Goal: Information Seeking & Learning: Check status

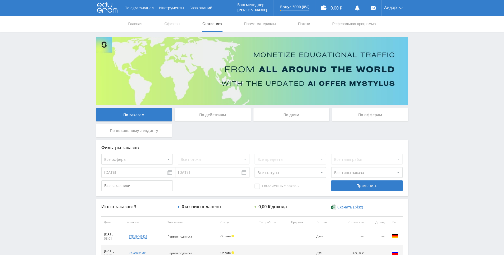
scroll to position [53, 0]
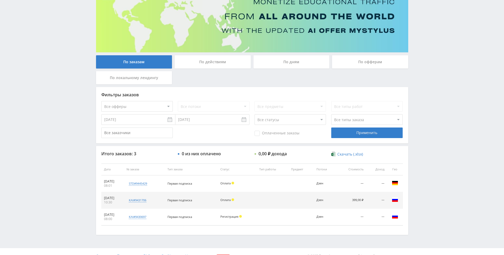
drag, startPoint x: 453, startPoint y: 143, endPoint x: 448, endPoint y: 104, distance: 39.4
click at [447, 103] on div "Telegram-канал Инструменты База знаний Ваш менеджер: [PERSON_NAME] Online @edug…" at bounding box center [252, 105] width 504 height 317
click at [439, 87] on div "Telegram-канал Инструменты База знаний Ваш менеджер: [PERSON_NAME] Online @edug…" at bounding box center [252, 105] width 504 height 317
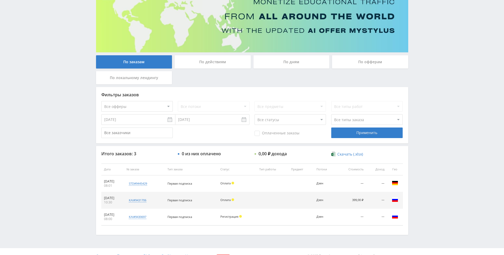
click at [436, 69] on div "Telegram-канал Инструменты База знаний Ваш менеджер: [PERSON_NAME] Online @edug…" at bounding box center [252, 105] width 504 height 317
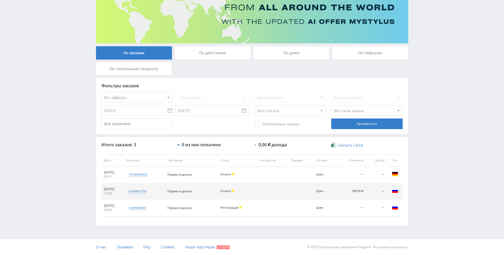
drag, startPoint x: 424, startPoint y: 100, endPoint x: 421, endPoint y: 135, distance: 35.5
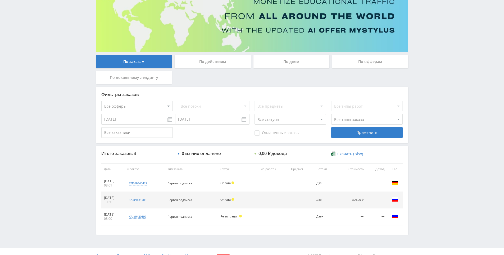
scroll to position [51, 0]
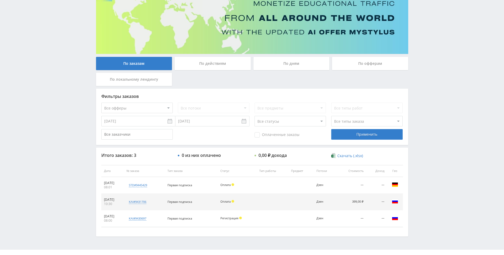
drag, startPoint x: 424, startPoint y: 144, endPoint x: 425, endPoint y: 136, distance: 8.7
drag, startPoint x: 427, startPoint y: 133, endPoint x: 428, endPoint y: 105, distance: 27.2
click at [428, 105] on div "Telegram-канал Инструменты База знаний Ваш менеджер: [PERSON_NAME] Online @edug…" at bounding box center [252, 107] width 504 height 317
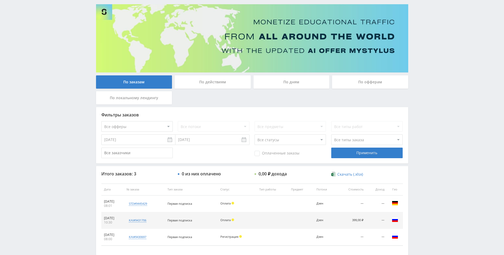
scroll to position [0, 0]
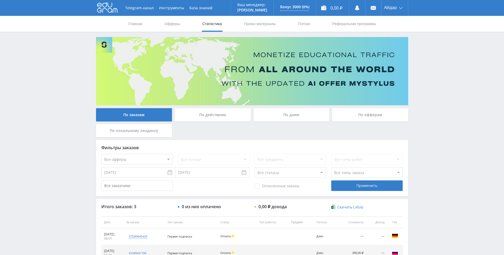
drag, startPoint x: 423, startPoint y: 128, endPoint x: 426, endPoint y: 98, distance: 30.4
click at [255, 25] on link "Промо-материалы" at bounding box center [259, 24] width 33 height 16
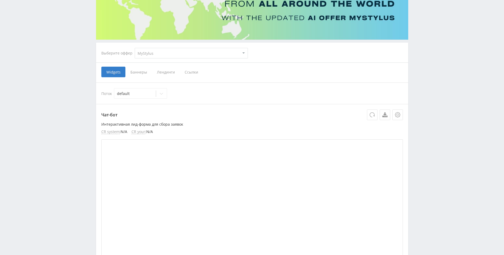
drag, startPoint x: 432, startPoint y: 126, endPoint x: 429, endPoint y: 158, distance: 31.9
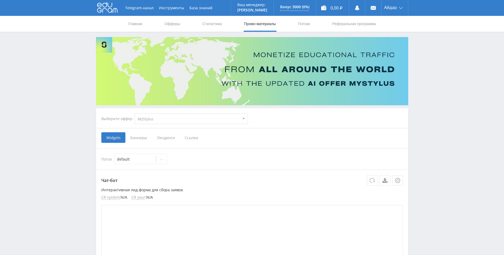
drag, startPoint x: 429, startPoint y: 158, endPoint x: 411, endPoint y: 90, distance: 70.6
click at [180, 21] on link "Офферы" at bounding box center [172, 24] width 17 height 16
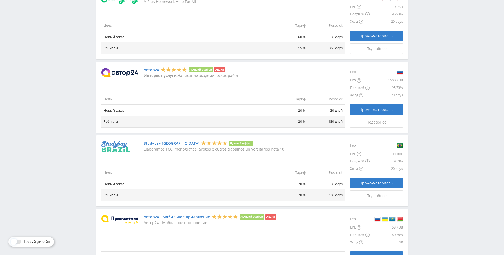
drag, startPoint x: 437, startPoint y: 125, endPoint x: 435, endPoint y: 155, distance: 30.5
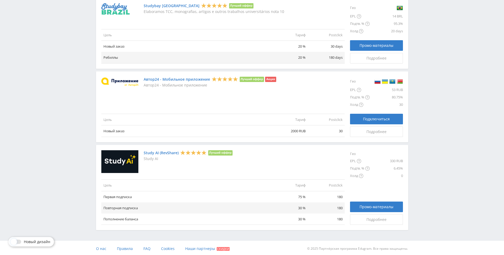
scroll to position [565, 0]
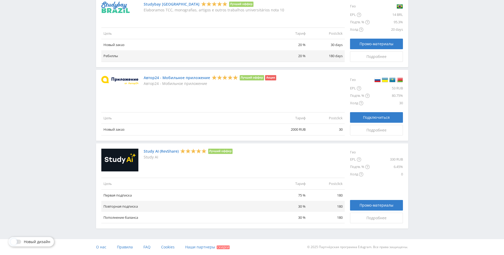
drag, startPoint x: 435, startPoint y: 154, endPoint x: 430, endPoint y: 179, distance: 24.7
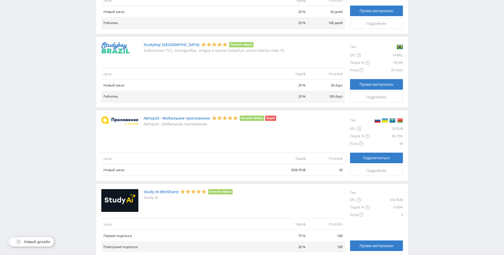
drag, startPoint x: 421, startPoint y: 164, endPoint x: 418, endPoint y: 152, distance: 11.7
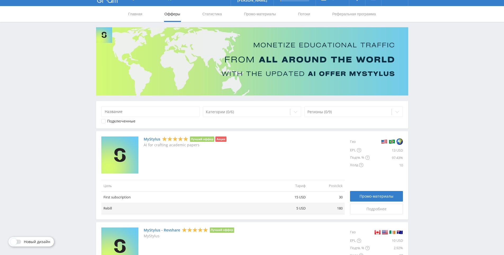
scroll to position [0, 0]
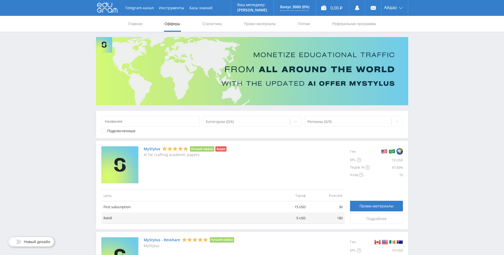
drag, startPoint x: 417, startPoint y: 152, endPoint x: 411, endPoint y: 130, distance: 22.8
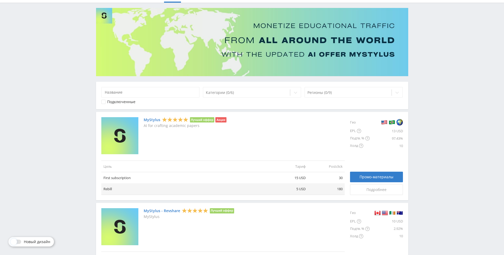
drag, startPoint x: 409, startPoint y: 135, endPoint x: 408, endPoint y: 144, distance: 9.4
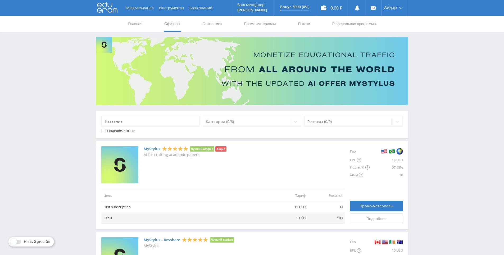
drag, startPoint x: 412, startPoint y: 132, endPoint x: 414, endPoint y: 89, distance: 43.9
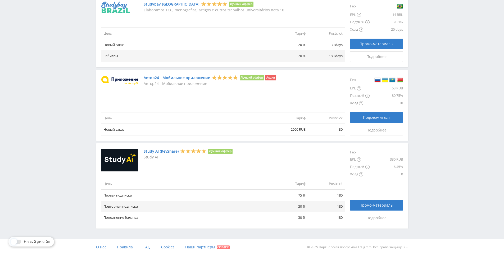
drag, startPoint x: 448, startPoint y: 47, endPoint x: 447, endPoint y: 139, distance: 92.0
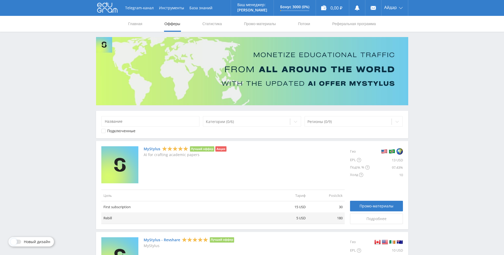
drag, startPoint x: 445, startPoint y: 124, endPoint x: 438, endPoint y: 87, distance: 37.7
drag, startPoint x: 430, startPoint y: 94, endPoint x: 424, endPoint y: 73, distance: 22.6
drag, startPoint x: 424, startPoint y: 70, endPoint x: 422, endPoint y: 60, distance: 10.6
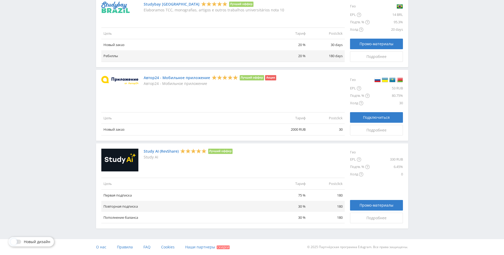
drag, startPoint x: 426, startPoint y: 68, endPoint x: 424, endPoint y: 149, distance: 81.2
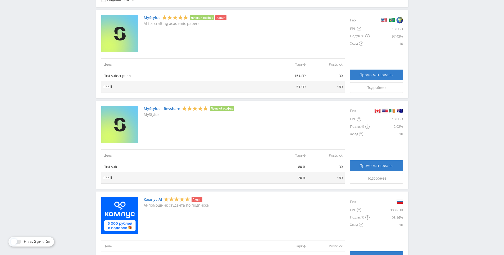
drag, startPoint x: 424, startPoint y: 137, endPoint x: 424, endPoint y: 128, distance: 8.2
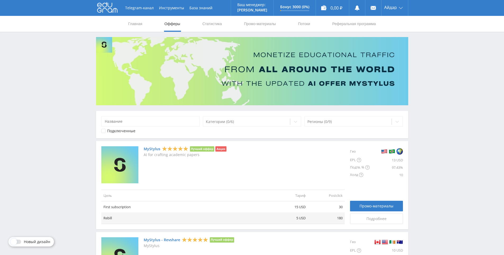
drag, startPoint x: 424, startPoint y: 123, endPoint x: 417, endPoint y: 79, distance: 45.2
drag, startPoint x: 416, startPoint y: 78, endPoint x: 416, endPoint y: 56, distance: 22.2
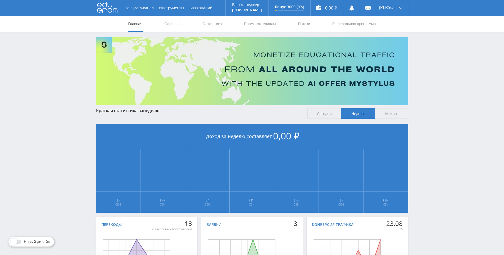
click at [423, 84] on div "Telegram-канал Инструменты База знаний Ваш менеджер: [PERSON_NAME] Online @edug…" at bounding box center [252, 157] width 504 height 314
drag, startPoint x: 423, startPoint y: 84, endPoint x: 426, endPoint y: 69, distance: 15.6
drag, startPoint x: 426, startPoint y: 69, endPoint x: 428, endPoint y: 65, distance: 4.7
click at [427, 67] on div "Telegram-канал Инструменты База знаний Ваш менеджер: [PERSON_NAME] Online @edug…" at bounding box center [252, 157] width 504 height 314
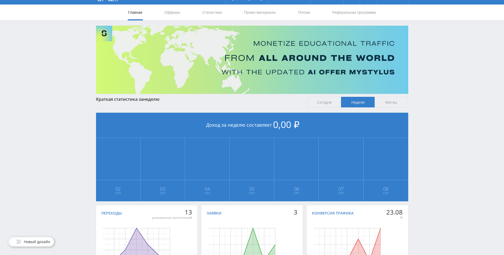
scroll to position [59, 0]
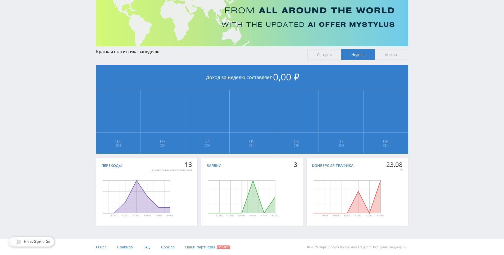
drag, startPoint x: 430, startPoint y: 75, endPoint x: 431, endPoint y: 88, distance: 12.2
click at [438, 139] on div "Telegram-канал Инструменты База знаний Ваш менеджер: [PERSON_NAME] Online @edug…" at bounding box center [252, 98] width 504 height 314
drag, startPoint x: 438, startPoint y: 138, endPoint x: 436, endPoint y: 132, distance: 6.4
click at [438, 137] on div "Telegram-канал Инструменты База знаний Ваш менеджер: [PERSON_NAME] Online @edug…" at bounding box center [252, 98] width 504 height 314
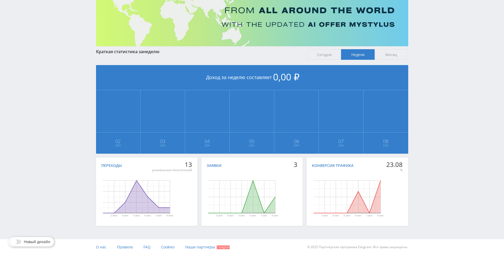
click at [436, 104] on div "Telegram-канал Инструменты База знаний Ваш менеджер: [PERSON_NAME] Online @edug…" at bounding box center [252, 98] width 504 height 314
click at [437, 89] on div "Telegram-канал Инструменты База знаний Ваш менеджер: [PERSON_NAME] Online @edug…" at bounding box center [252, 98] width 504 height 314
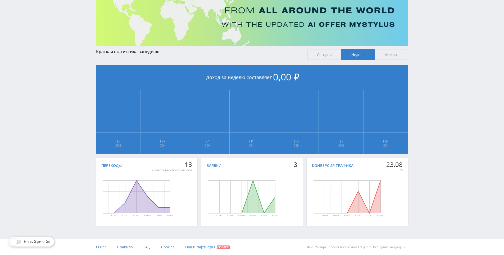
click at [437, 72] on div "Telegram-канал Инструменты База знаний Ваш менеджер: [PERSON_NAME] Online @edug…" at bounding box center [252, 98] width 504 height 314
drag, startPoint x: 434, startPoint y: 65, endPoint x: 426, endPoint y: 59, distance: 9.5
click at [434, 64] on div "Telegram-канал Инструменты База знаний Ваш менеджер: [PERSON_NAME] Online @edug…" at bounding box center [252, 98] width 504 height 314
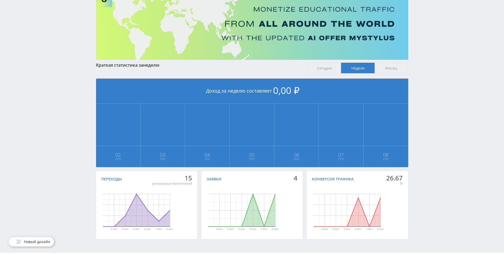
scroll to position [59, 0]
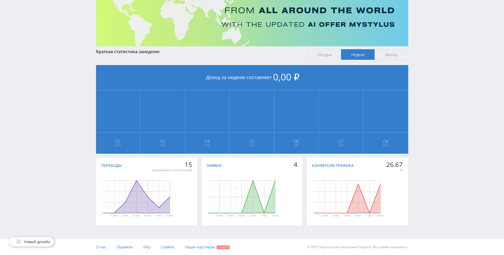
drag, startPoint x: 437, startPoint y: 125, endPoint x: 436, endPoint y: 128, distance: 3.2
click at [436, 111] on div "Telegram-канал Инструменты База знаний Ваш менеджер: [PERSON_NAME] Online @edug…" at bounding box center [252, 98] width 504 height 314
click at [431, 68] on div "Telegram-канал Инструменты База знаний Ваш менеджер: [PERSON_NAME] Online @edug…" at bounding box center [252, 98] width 504 height 314
drag, startPoint x: 435, startPoint y: 90, endPoint x: 423, endPoint y: 60, distance: 33.0
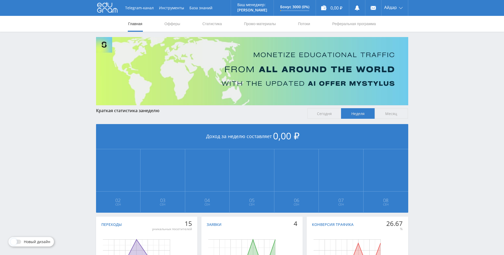
click at [433, 92] on div "Telegram-канал Инструменты База знаний Ваш менеджер: [PERSON_NAME] Online @edug…" at bounding box center [252, 157] width 504 height 314
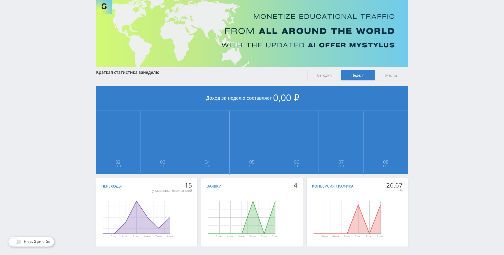
scroll to position [59, 0]
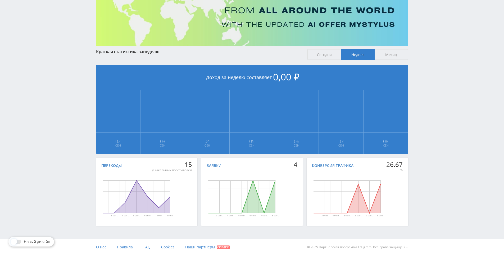
drag, startPoint x: 424, startPoint y: 136, endPoint x: 423, endPoint y: 145, distance: 9.3
click at [425, 141] on div "Telegram-канал Инструменты База знаний Ваш менеджер: [PERSON_NAME] Online @edug…" at bounding box center [252, 98] width 504 height 314
drag, startPoint x: 425, startPoint y: 141, endPoint x: 427, endPoint y: 134, distance: 7.3
click at [426, 123] on div "Telegram-канал Инструменты База знаний Ваш менеджер: [PERSON_NAME] Online @edug…" at bounding box center [252, 98] width 504 height 314
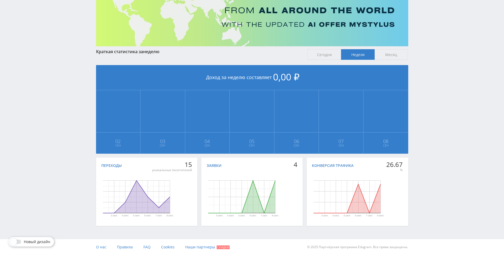
click at [425, 116] on div "Telegram-канал Инструменты База знаний Ваш менеджер: [PERSON_NAME] Online @edug…" at bounding box center [252, 98] width 504 height 314
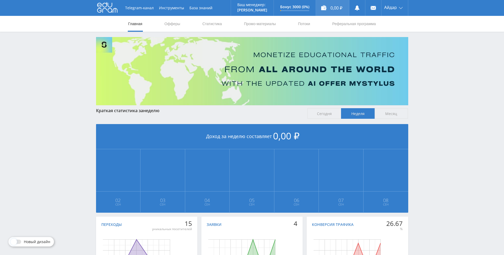
drag, startPoint x: 370, startPoint y: 29, endPoint x: 318, endPoint y: 1, distance: 60.2
click at [221, 23] on link "Статистика" at bounding box center [212, 24] width 21 height 16
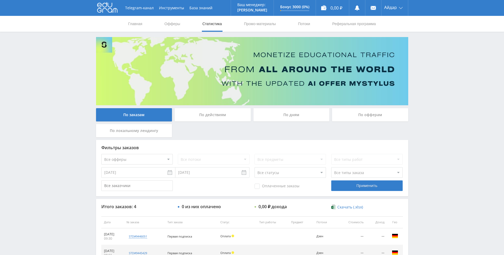
click at [444, 92] on div "Telegram-канал Инструменты База знаний Ваш менеджер: [PERSON_NAME] Online @edug…" at bounding box center [252, 166] width 504 height 333
drag, startPoint x: 444, startPoint y: 92, endPoint x: 440, endPoint y: 79, distance: 14.4
click at [440, 79] on div "Telegram-канал Инструменты База знаний Ваш менеджер: [PERSON_NAME] Online @edug…" at bounding box center [252, 166] width 504 height 333
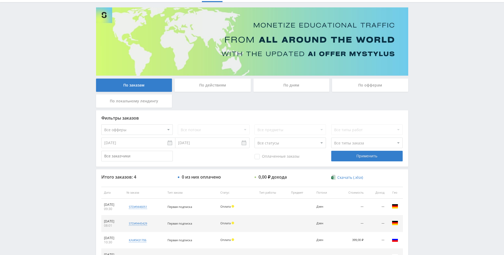
scroll to position [79, 0]
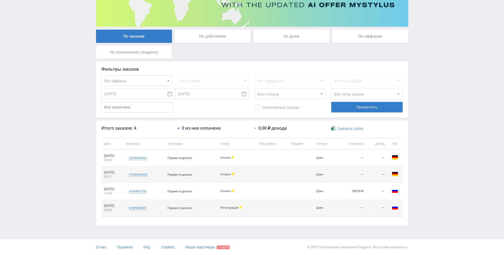
drag, startPoint x: 439, startPoint y: 82, endPoint x: 439, endPoint y: 121, distance: 38.9
click at [440, 122] on div "Telegram-канал Инструменты База знаний Ваш менеджер: [PERSON_NAME] Online @edug…" at bounding box center [252, 87] width 504 height 333
drag, startPoint x: 440, startPoint y: 122, endPoint x: 439, endPoint y: 111, distance: 11.1
click at [436, 99] on div "Telegram-канал Инструменты База знаний Ваш менеджер: [PERSON_NAME] Online @edug…" at bounding box center [252, 87] width 504 height 333
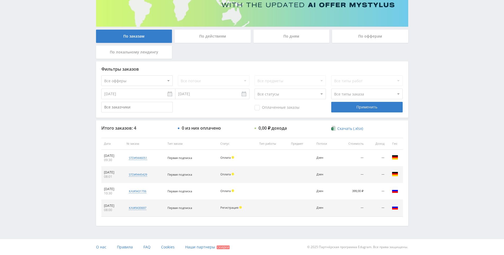
click at [432, 89] on div "Telegram-канал Инструменты База знаний Ваш менеджер: [PERSON_NAME] Online @edug…" at bounding box center [252, 87] width 504 height 333
click at [430, 77] on div "Telegram-канал Инструменты База знаний Ваш менеджер: [PERSON_NAME] Online @edug…" at bounding box center [252, 87] width 504 height 333
click at [427, 92] on div "Telegram-канал Инструменты База знаний Ваш менеджер: [PERSON_NAME] Online @edug…" at bounding box center [252, 87] width 504 height 333
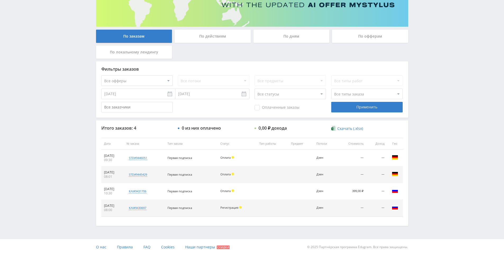
click at [426, 85] on div "Telegram-канал Инструменты База знаний Ваш менеджер: [PERSON_NAME] Online @edug…" at bounding box center [252, 87] width 504 height 333
click at [259, 108] on span "Оплаченные заказы" at bounding box center [276, 107] width 45 height 5
click at [0, 0] on input "Оплаченные заказы" at bounding box center [0, 0] width 0 height 0
click at [259, 108] on span "Оплаченные заказы" at bounding box center [276, 107] width 45 height 5
click at [0, 0] on input "Оплаченные заказы" at bounding box center [0, 0] width 0 height 0
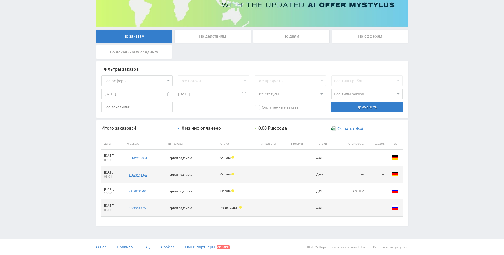
click at [134, 107] on input "text" at bounding box center [136, 107] width 71 height 11
click at [142, 77] on select "Все офферы MyStylus MyStylus - Revshare Кампус AI Studybay Автор24 Studybay Bra…" at bounding box center [136, 80] width 71 height 11
drag, startPoint x: 142, startPoint y: 77, endPoint x: 188, endPoint y: 85, distance: 46.4
click at [142, 77] on select "Все офферы MyStylus MyStylus - Revshare Кампус AI Studybay Автор24 Studybay Bra…" at bounding box center [136, 80] width 71 height 11
drag, startPoint x: 427, startPoint y: 140, endPoint x: 431, endPoint y: 122, distance: 17.6
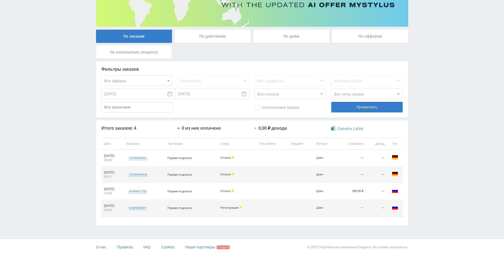
click at [431, 122] on div "Telegram-канал Инструменты База знаний Ваш менеджер: [PERSON_NAME] Online @edug…" at bounding box center [252, 87] width 504 height 333
drag, startPoint x: 431, startPoint y: 122, endPoint x: 425, endPoint y: 103, distance: 20.3
click at [431, 121] on div "Telegram-канал Инструменты База знаний Ваш менеджер: [PERSON_NAME] Online @edug…" at bounding box center [252, 87] width 504 height 333
drag, startPoint x: 424, startPoint y: 98, endPoint x: 318, endPoint y: 44, distance: 119.3
click at [423, 97] on div "Telegram-канал Инструменты База знаний Ваш менеджер: [PERSON_NAME] Online @edug…" at bounding box center [252, 87] width 504 height 333
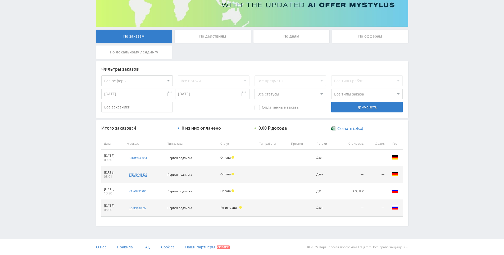
click at [224, 35] on div "По действиям" at bounding box center [212, 36] width 76 height 13
click at [0, 0] on input "По действиям" at bounding box center [0, 0] width 0 height 0
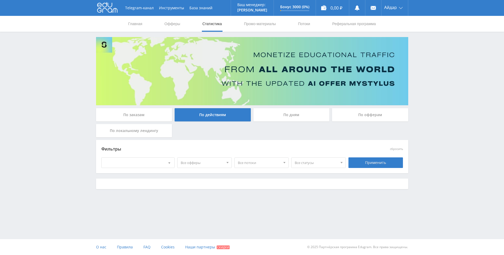
scroll to position [0, 0]
click at [282, 108] on div "По дням" at bounding box center [291, 114] width 76 height 13
click at [0, 0] on input "По дням" at bounding box center [0, 0] width 0 height 0
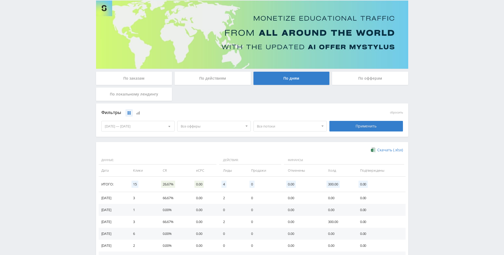
scroll to position [91, 0]
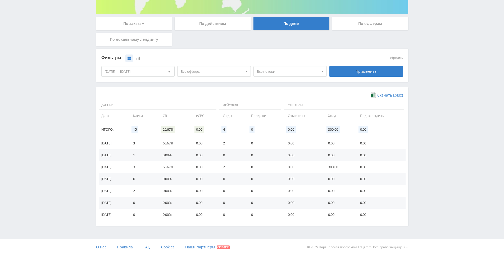
click at [434, 98] on div "Telegram-канал Инструменты База знаний Ваш менеджер: [PERSON_NAME] Online @edug…" at bounding box center [252, 82] width 504 height 346
drag, startPoint x: 434, startPoint y: 98, endPoint x: 434, endPoint y: 77, distance: 20.4
click at [434, 77] on div "Telegram-канал Инструменты База знаний Ваш менеджер: [PERSON_NAME] Online @edug…" at bounding box center [252, 82] width 504 height 346
click at [433, 64] on div "Telegram-канал Инструменты База знаний Ваш менеджер: [PERSON_NAME] Online @edug…" at bounding box center [252, 82] width 504 height 346
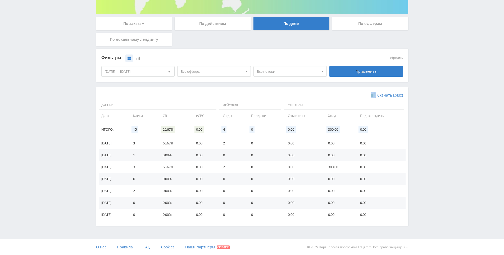
drag, startPoint x: 433, startPoint y: 64, endPoint x: 433, endPoint y: 69, distance: 4.6
click at [433, 65] on div "Telegram-канал Инструменты База знаний Ваш менеджер: [PERSON_NAME] Online @edug…" at bounding box center [252, 82] width 504 height 346
click at [433, 69] on div "Telegram-канал Инструменты База знаний Ваш менеджер: [PERSON_NAME] Online @edug…" at bounding box center [252, 82] width 504 height 346
drag, startPoint x: 432, startPoint y: 70, endPoint x: 431, endPoint y: 63, distance: 7.3
click at [431, 63] on div "Telegram-канал Инструменты База знаний Ваш менеджер: [PERSON_NAME] Online @edug…" at bounding box center [252, 82] width 504 height 346
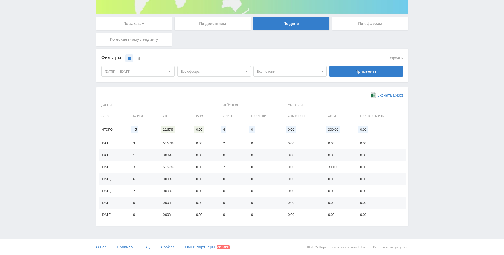
click at [431, 63] on div "Telegram-канал Инструменты База знаний Ваш менеджер: [PERSON_NAME] Online @edug…" at bounding box center [252, 82] width 504 height 346
click at [429, 53] on div "Telegram-канал Инструменты База знаний Ваш менеджер: [PERSON_NAME] Online @edug…" at bounding box center [252, 82] width 504 height 346
click at [427, 47] on div "Telegram-канал Инструменты База знаний Ваш менеджер: [PERSON_NAME] Online @edug…" at bounding box center [252, 82] width 504 height 346
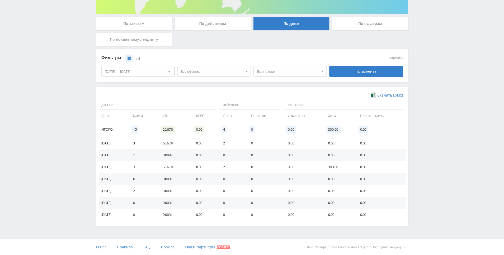
drag, startPoint x: 427, startPoint y: 47, endPoint x: 424, endPoint y: 39, distance: 9.5
click at [423, 38] on div "Telegram-канал Инструменты База знаний Ваш менеджер: [PERSON_NAME] Online @edug…" at bounding box center [252, 82] width 504 height 346
click at [360, 24] on div "По офферам" at bounding box center [370, 23] width 76 height 13
click at [0, 0] on input "По офферам" at bounding box center [0, 0] width 0 height 0
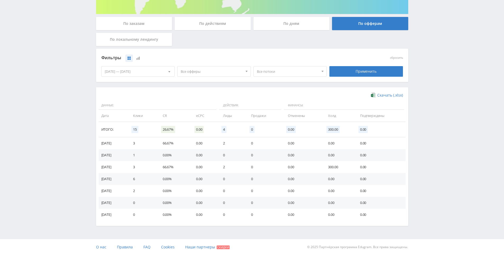
scroll to position [0, 0]
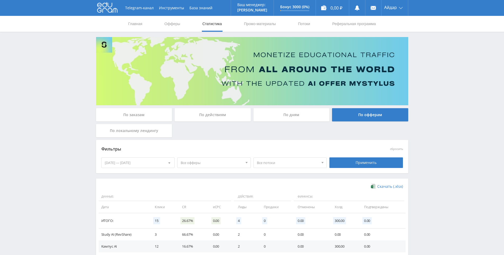
click at [144, 132] on div "По локальному лендингу" at bounding box center [134, 130] width 76 height 13
click at [0, 0] on input "По локальному лендингу" at bounding box center [0, 0] width 0 height 0
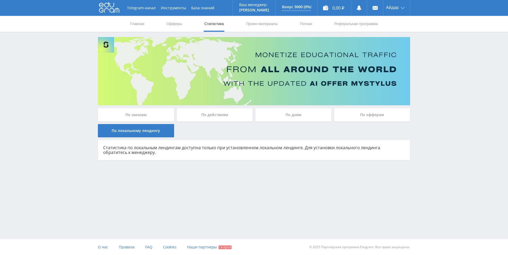
click at [343, 115] on div "По офферам" at bounding box center [372, 114] width 76 height 13
click at [0, 0] on input "По офферам" at bounding box center [0, 0] width 0 height 0
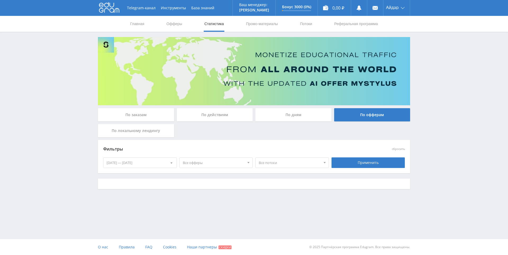
drag, startPoint x: 471, startPoint y: 104, endPoint x: 450, endPoint y: 62, distance: 46.9
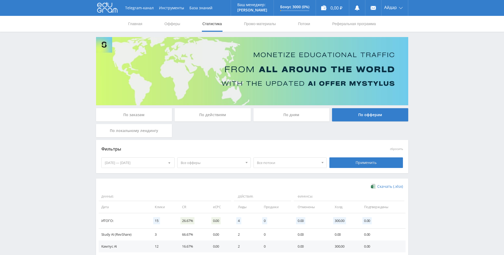
click at [450, 62] on div "Telegram-канал Инструменты База знаний Ваш менеджер: [PERSON_NAME] Online @edug…" at bounding box center [252, 143] width 504 height 287
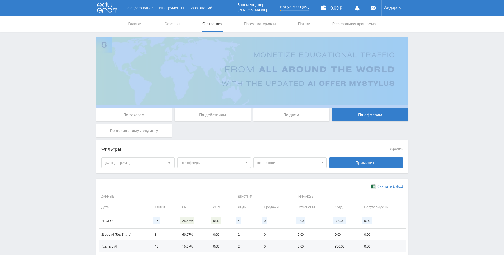
click at [448, 65] on div "Telegram-канал Инструменты База знаний Ваш менеджер: [PERSON_NAME] Online @edug…" at bounding box center [252, 143] width 504 height 287
click at [446, 53] on div "Telegram-канал Инструменты База знаний Ваш менеджер: [PERSON_NAME] Online @edug…" at bounding box center [252, 143] width 504 height 287
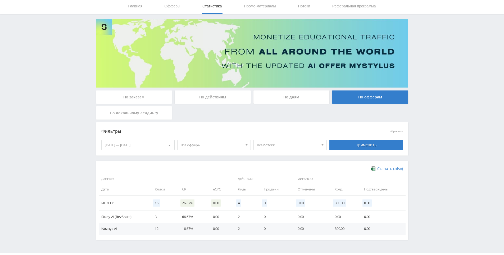
drag, startPoint x: 444, startPoint y: 70, endPoint x: 438, endPoint y: 133, distance: 63.5
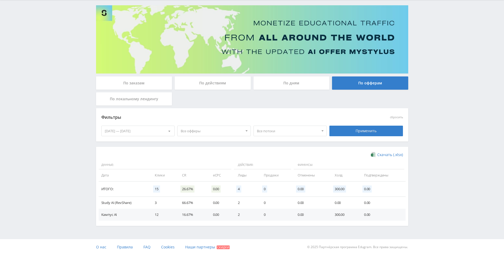
drag, startPoint x: 429, startPoint y: 148, endPoint x: 432, endPoint y: 108, distance: 39.5
drag, startPoint x: 436, startPoint y: 151, endPoint x: 431, endPoint y: 171, distance: 21.0
drag, startPoint x: 434, startPoint y: 167, endPoint x: 434, endPoint y: 118, distance: 48.9
click at [434, 117] on div "Telegram-канал Инструменты База знаний Ваш менеджер: [PERSON_NAME] Online @edug…" at bounding box center [252, 111] width 504 height 287
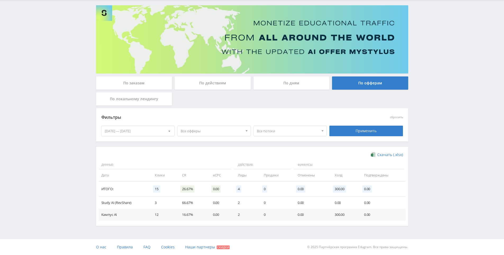
click at [431, 95] on div "Telegram-канал Инструменты База знаний Ваш менеджер: [PERSON_NAME] Online @edug…" at bounding box center [252, 111] width 504 height 287
drag, startPoint x: 431, startPoint y: 95, endPoint x: 428, endPoint y: 74, distance: 21.3
click at [428, 74] on div "Telegram-канал Инструменты База знаний Ваш менеджер: [PERSON_NAME] Online @edug…" at bounding box center [252, 111] width 504 height 287
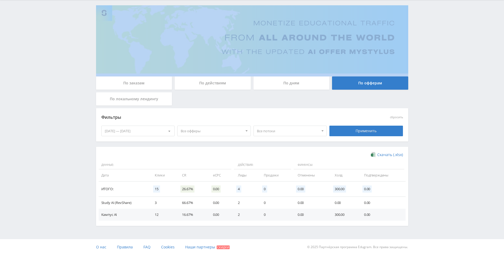
drag, startPoint x: 428, startPoint y: 74, endPoint x: 423, endPoint y: 82, distance: 8.9
click at [425, 78] on div "Telegram-канал Инструменты База знаний Ваш менеджер: [PERSON_NAME] Online @edug…" at bounding box center [252, 111] width 504 height 287
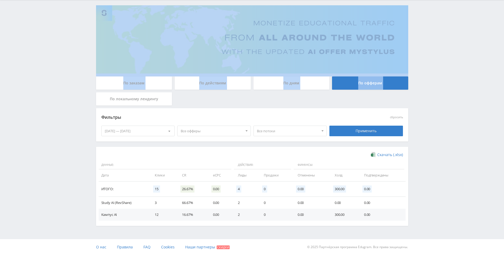
drag, startPoint x: 423, startPoint y: 82, endPoint x: 422, endPoint y: 69, distance: 13.0
click at [421, 63] on div "Telegram-канал Инструменты База знаний Ваш менеджер: [PERSON_NAME] Online @edug…" at bounding box center [252, 111] width 504 height 287
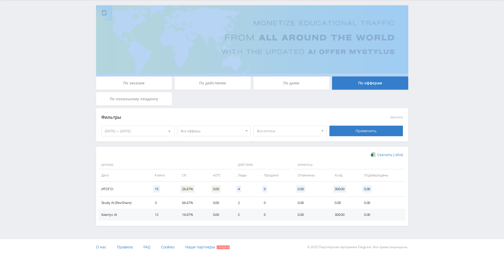
click at [421, 63] on div "Telegram-канал Инструменты База знаний Ваш менеджер: [PERSON_NAME] Online @edug…" at bounding box center [252, 111] width 504 height 287
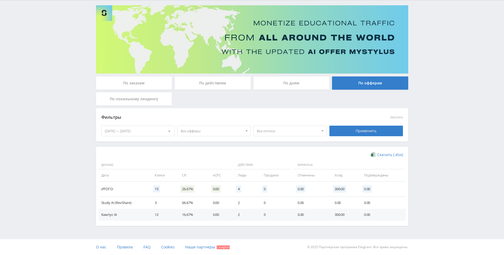
click at [417, 53] on div "Telegram-канал Инструменты База знаний Ваш менеджер: [PERSON_NAME] Online @edug…" at bounding box center [252, 111] width 504 height 287
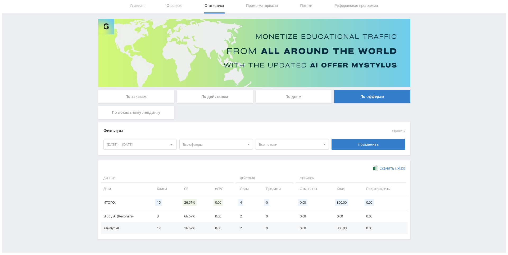
scroll to position [0, 0]
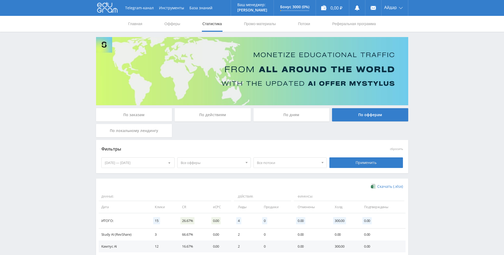
drag, startPoint x: 407, startPoint y: 76, endPoint x: 420, endPoint y: 49, distance: 30.2
click at [248, 23] on link "Промо-материалы" at bounding box center [259, 24] width 33 height 16
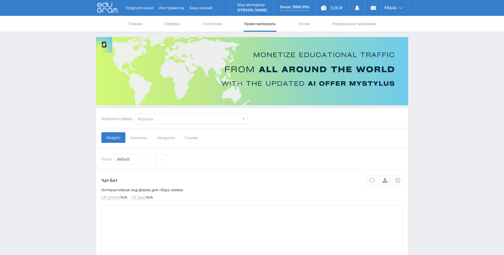
click at [285, 17] on nav "Главная Офферы Статистика Промо-материалы Потоки Реферальная программа" at bounding box center [252, 24] width 249 height 16
click at [305, 25] on link "Потоки" at bounding box center [303, 24] width 13 height 16
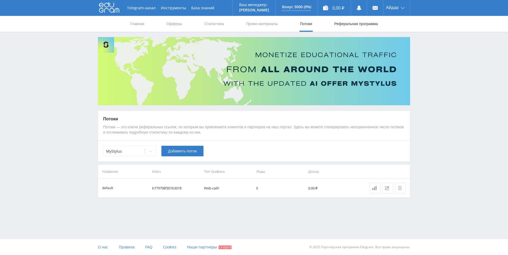
click at [338, 24] on link "Реферальная программа" at bounding box center [355, 24] width 45 height 16
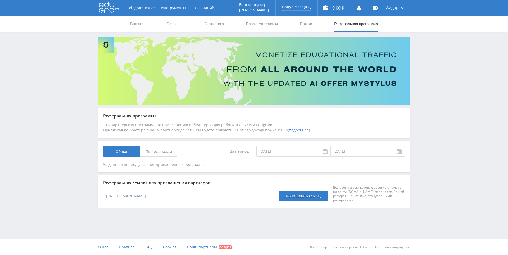
drag, startPoint x: 427, startPoint y: 128, endPoint x: 435, endPoint y: 97, distance: 32.1
drag, startPoint x: 435, startPoint y: 97, endPoint x: 365, endPoint y: 41, distance: 90.3
click at [434, 94] on div "Telegram-канал Инструменты База знаний Ваш менеджер: [PERSON_NAME] Online @edug…" at bounding box center [254, 118] width 508 height 237
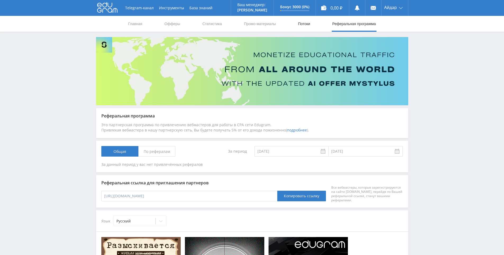
click at [306, 26] on link "Потоки" at bounding box center [303, 24] width 13 height 16
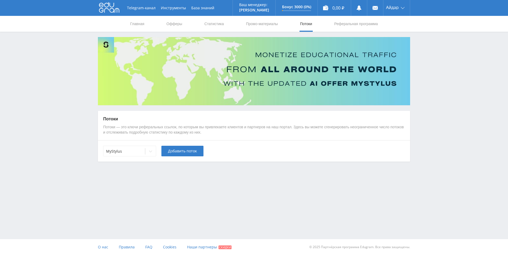
drag, startPoint x: 439, startPoint y: 129, endPoint x: 427, endPoint y: 102, distance: 30.3
click at [427, 102] on div "Telegram-канал Инструменты База знаний Ваш менеджер: [PERSON_NAME] Online @edug…" at bounding box center [254, 95] width 508 height 191
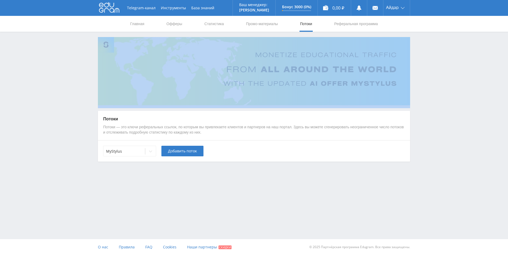
click at [427, 102] on div "Telegram-канал Инструменты База знаний Ваш менеджер: [PERSON_NAME] Online @edug…" at bounding box center [254, 95] width 508 height 191
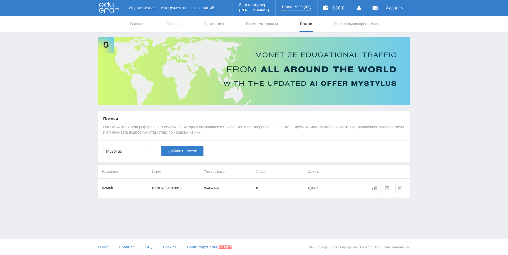
drag, startPoint x: 422, startPoint y: 80, endPoint x: 411, endPoint y: 81, distance: 11.9
click at [422, 80] on div "Telegram-канал Инструменты База знаний Ваш менеджер: [PERSON_NAME] Online @edug…" at bounding box center [254, 112] width 508 height 224
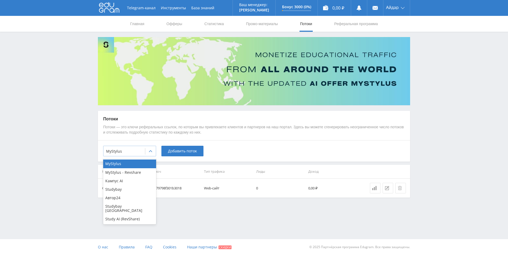
click at [138, 156] on div "MyStylus" at bounding box center [129, 151] width 53 height 11
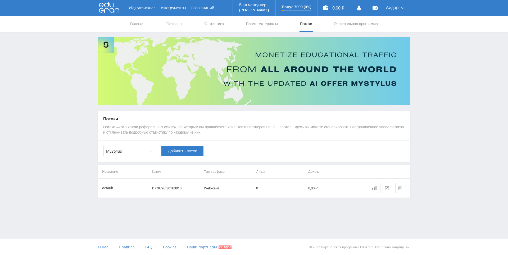
click at [129, 152] on div at bounding box center [124, 151] width 36 height 5
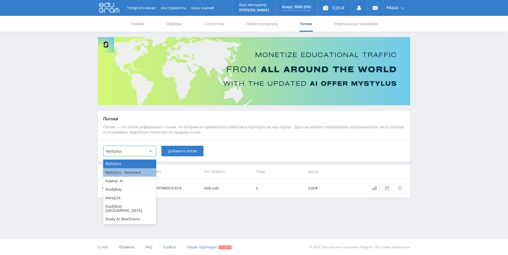
click at [126, 173] on div "MyStylus - Revshare" at bounding box center [129, 172] width 53 height 8
click at [128, 152] on div at bounding box center [124, 151] width 36 height 5
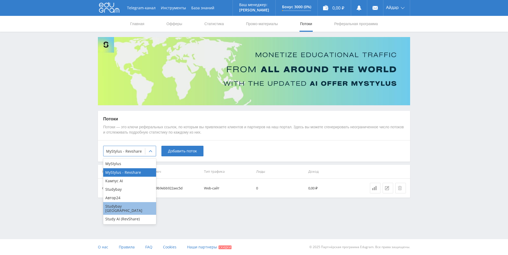
click at [128, 207] on div "Studybay [GEOGRAPHIC_DATA]" at bounding box center [129, 208] width 53 height 13
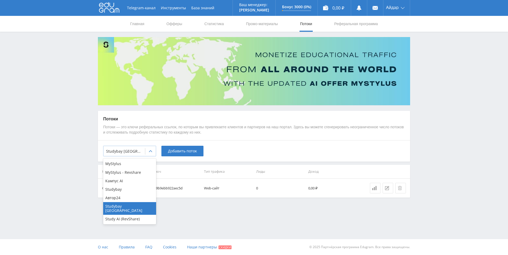
click at [132, 152] on div at bounding box center [124, 151] width 36 height 5
click at [126, 198] on div "Автор24" at bounding box center [129, 198] width 53 height 8
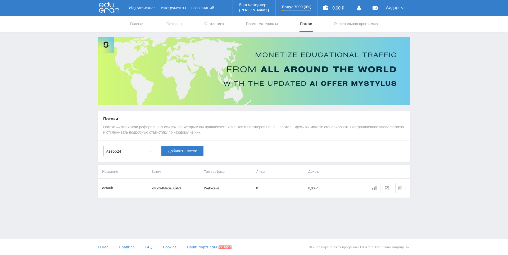
click at [133, 141] on div "option Автор24, selected. Автор24 Добавить поток" at bounding box center [254, 150] width 312 height 21
click at [130, 150] on div at bounding box center [124, 151] width 36 height 5
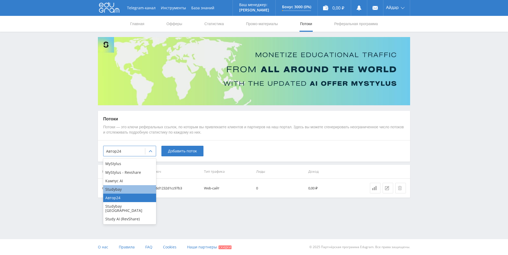
click at [123, 186] on div "Studybay" at bounding box center [129, 189] width 53 height 8
click at [129, 150] on div at bounding box center [124, 151] width 36 height 5
click at [123, 179] on div "Кампус AI" at bounding box center [129, 181] width 53 height 8
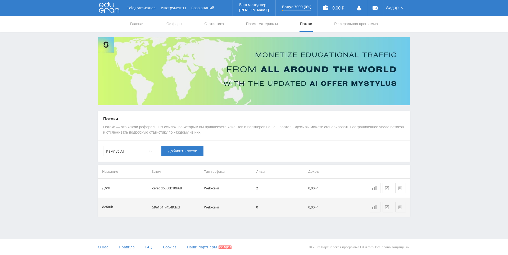
drag, startPoint x: 450, startPoint y: 139, endPoint x: 451, endPoint y: 113, distance: 25.6
click at [451, 113] on div "Telegram-канал Инструменты База знаний Ваш менеджер: [PERSON_NAME] Online @edug…" at bounding box center [254, 121] width 508 height 243
drag, startPoint x: 437, startPoint y: 145, endPoint x: 431, endPoint y: 131, distance: 15.1
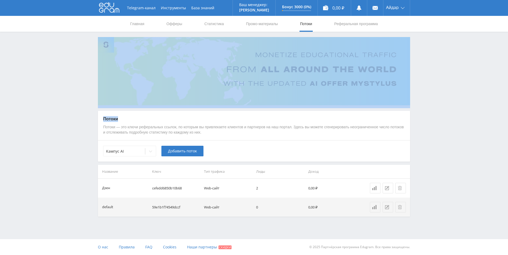
drag, startPoint x: 422, startPoint y: 108, endPoint x: 426, endPoint y: 105, distance: 5.5
click at [422, 108] on div "Telegram-канал Инструменты База знаний Ваш менеджер: [PERSON_NAME] Online @edug…" at bounding box center [254, 121] width 508 height 243
click at [427, 104] on div "Telegram-канал Инструменты База знаний Ваш менеджер: [PERSON_NAME] Online @edug…" at bounding box center [254, 121] width 508 height 243
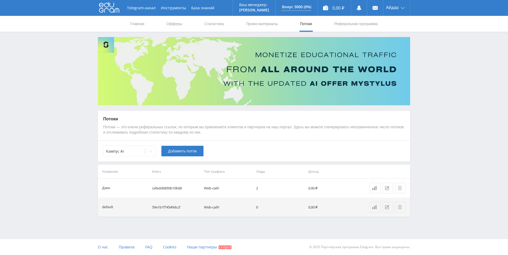
drag, startPoint x: 428, startPoint y: 81, endPoint x: 414, endPoint y: 85, distance: 13.7
click at [428, 81] on div "Telegram-канал Инструменты База знаний Ваш менеджер: [PERSON_NAME] Online @edug…" at bounding box center [254, 121] width 508 height 243
drag, startPoint x: 427, startPoint y: 116, endPoint x: 426, endPoint y: 81, distance: 35.2
click at [426, 81] on div "Telegram-канал Инструменты База знаний Ваш менеджер: [PERSON_NAME] Online @edug…" at bounding box center [254, 121] width 508 height 243
drag, startPoint x: 426, startPoint y: 81, endPoint x: 425, endPoint y: 73, distance: 7.9
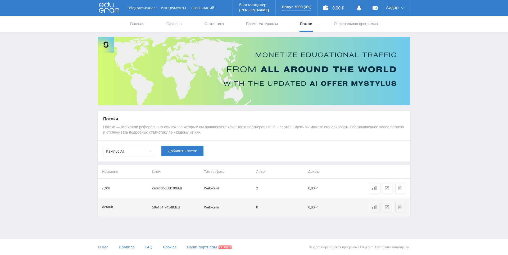
drag, startPoint x: 425, startPoint y: 72, endPoint x: 418, endPoint y: 74, distance: 7.0
click at [425, 72] on div "Telegram-канал Инструменты База знаний Ваш менеджер: [PERSON_NAME] Online @edug…" at bounding box center [254, 121] width 508 height 243
drag, startPoint x: 430, startPoint y: 93, endPoint x: 426, endPoint y: 119, distance: 26.8
click at [371, 186] on link at bounding box center [375, 188] width 11 height 11
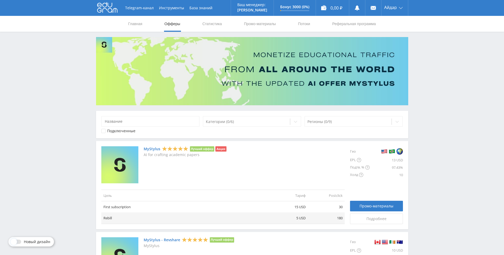
drag, startPoint x: 441, startPoint y: 158, endPoint x: 434, endPoint y: 119, distance: 39.7
drag, startPoint x: 432, startPoint y: 109, endPoint x: 423, endPoint y: 80, distance: 30.2
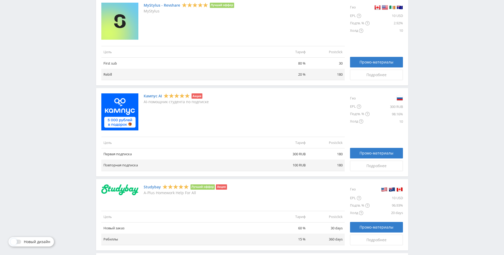
scroll to position [243, 0]
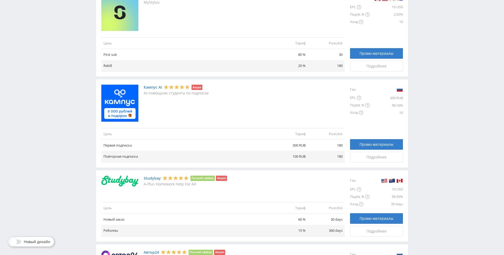
drag, startPoint x: 425, startPoint y: 91, endPoint x: 425, endPoint y: 109, distance: 17.7
drag, startPoint x: 422, startPoint y: 106, endPoint x: 421, endPoint y: 103, distance: 3.4
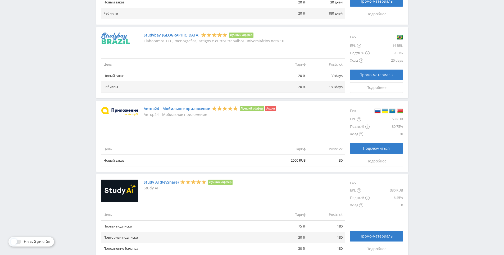
scroll to position [565, 0]
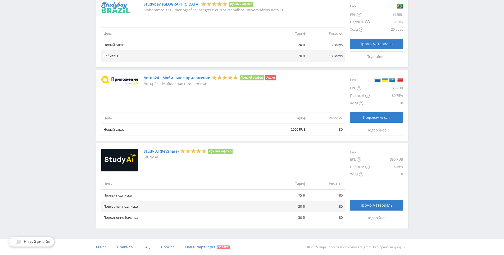
drag, startPoint x: 433, startPoint y: 126, endPoint x: 433, endPoint y: 150, distance: 24.1
drag, startPoint x: 297, startPoint y: 197, endPoint x: 312, endPoint y: 197, distance: 14.3
click at [312, 197] on tr "Первая подписка 75 % 180" at bounding box center [222, 194] width 243 height 11
click at [308, 200] on td "180" at bounding box center [325, 194] width 37 height 11
drag, startPoint x: 298, startPoint y: 207, endPoint x: 314, endPoint y: 208, distance: 16.1
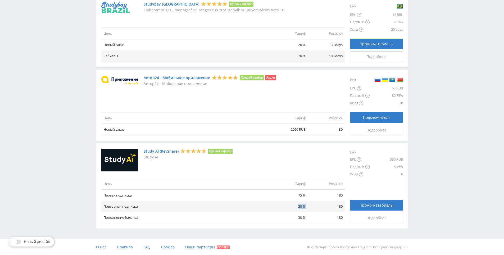
click at [314, 208] on tr "Повторная подписка 30 % 180" at bounding box center [222, 206] width 243 height 11
drag, startPoint x: 297, startPoint y: 216, endPoint x: 312, endPoint y: 214, distance: 14.7
click at [315, 217] on tr "Пополнение баланса 30 % 180" at bounding box center [222, 217] width 243 height 11
drag, startPoint x: 437, startPoint y: 125, endPoint x: 436, endPoint y: 120, distance: 5.1
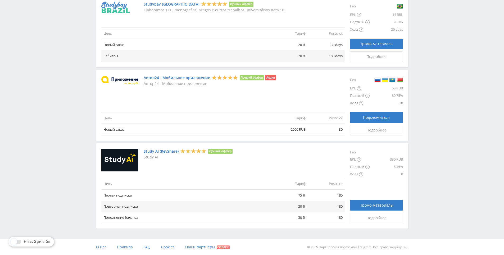
drag, startPoint x: 457, startPoint y: 103, endPoint x: 443, endPoint y: 73, distance: 32.9
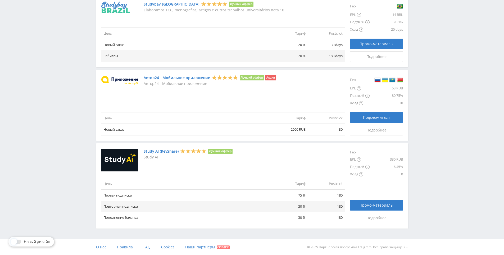
drag, startPoint x: 427, startPoint y: 145, endPoint x: 433, endPoint y: 127, distance: 19.1
drag, startPoint x: 433, startPoint y: 126, endPoint x: 433, endPoint y: 120, distance: 6.4
drag, startPoint x: 433, startPoint y: 120, endPoint x: 428, endPoint y: 122, distance: 6.4
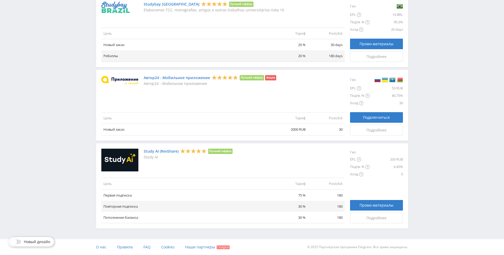
click at [330, 183] on td "Postclick" at bounding box center [325, 183] width 37 height 11
copy td "Postclick"
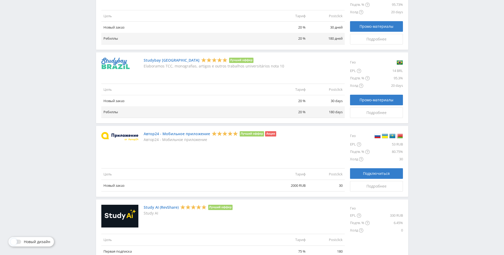
drag, startPoint x: 449, startPoint y: 187, endPoint x: 448, endPoint y: 161, distance: 25.7
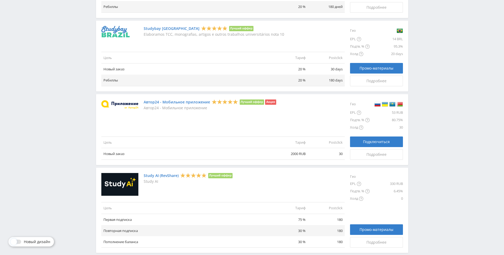
drag, startPoint x: 431, startPoint y: 205, endPoint x: 430, endPoint y: 243, distance: 38.1
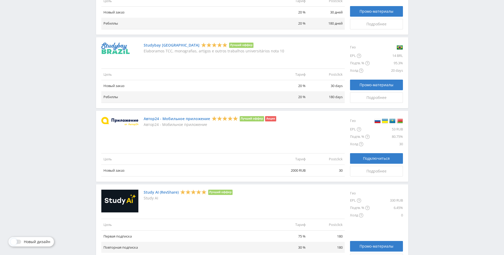
scroll to position [0, 0]
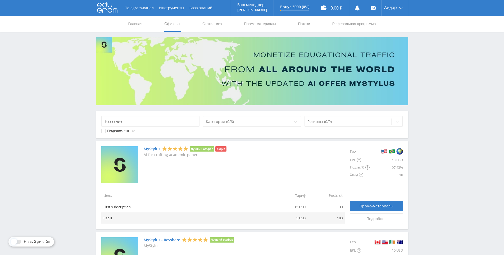
drag, startPoint x: 429, startPoint y: 240, endPoint x: 403, endPoint y: 47, distance: 194.5
click at [205, 23] on link "Статистика" at bounding box center [212, 24] width 21 height 16
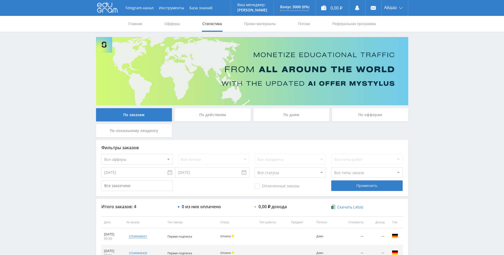
drag, startPoint x: 485, startPoint y: 116, endPoint x: 479, endPoint y: 101, distance: 16.1
click at [479, 101] on div "Telegram-канал Инструменты База знаний Ваш менеджер: [PERSON_NAME] Online @edug…" at bounding box center [252, 166] width 504 height 333
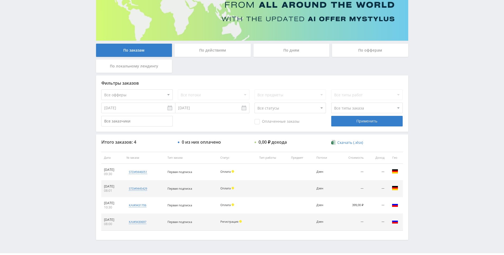
scroll to position [67, 0]
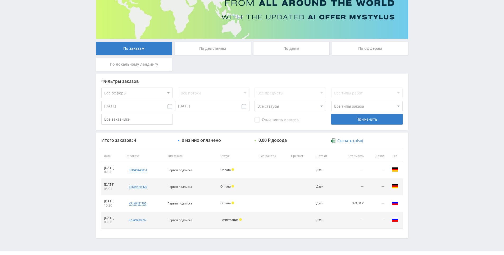
drag, startPoint x: 467, startPoint y: 130, endPoint x: 463, endPoint y: 135, distance: 6.1
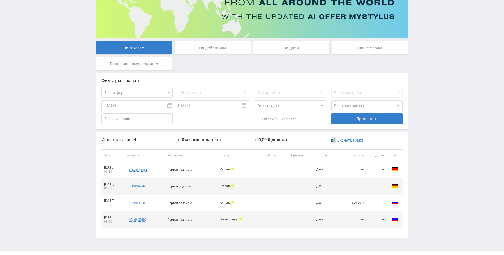
drag, startPoint x: 463, startPoint y: 134, endPoint x: 454, endPoint y: 77, distance: 57.6
click at [454, 77] on div "Telegram-канал Инструменты База знаний Ваш менеджер: [PERSON_NAME] Online @edug…" at bounding box center [252, 99] width 504 height 333
click at [453, 79] on div "Telegram-канал Инструменты База знаний Ваш менеджер: [PERSON_NAME] Online @edug…" at bounding box center [252, 99] width 504 height 333
drag, startPoint x: 447, startPoint y: 71, endPoint x: 446, endPoint y: 68, distance: 2.8
click at [447, 69] on div "Telegram-канал Инструменты База знаний Ваш менеджер: [PERSON_NAME] Online @edug…" at bounding box center [252, 99] width 504 height 333
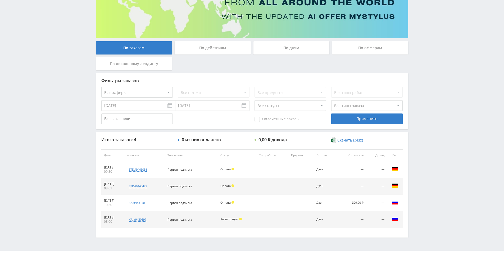
click at [438, 108] on div "Telegram-канал Инструменты База знаний Ваш менеджер: [PERSON_NAME] Online @edug…" at bounding box center [252, 99] width 504 height 333
click at [438, 97] on div "Telegram-канал Инструменты База знаний Ваш менеджер: [PERSON_NAME] Online @edug…" at bounding box center [252, 99] width 504 height 333
drag, startPoint x: 438, startPoint y: 96, endPoint x: 429, endPoint y: 49, distance: 47.8
click at [438, 90] on div "Telegram-канал Инструменты База знаний Ваш менеджер: [PERSON_NAME] Online @edug…" at bounding box center [252, 99] width 504 height 333
click at [429, 47] on div "Telegram-канал Инструменты База знаний Ваш менеджер: [PERSON_NAME] Online @edug…" at bounding box center [252, 99] width 504 height 333
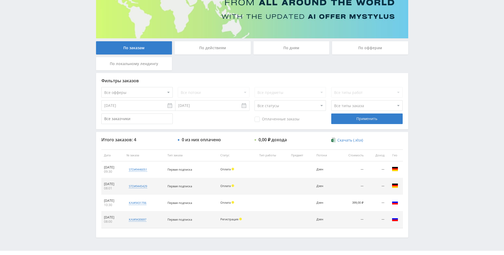
click at [424, 72] on div "Telegram-канал Инструменты База знаний Ваш менеджер: [PERSON_NAME] Online @edug…" at bounding box center [252, 99] width 504 height 333
click at [426, 52] on div "Telegram-канал Инструменты База знаний Ваш менеджер: [PERSON_NAME] Online @edug…" at bounding box center [252, 99] width 504 height 333
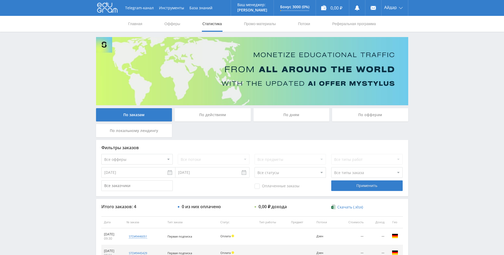
drag, startPoint x: 422, startPoint y: 58, endPoint x: 414, endPoint y: -6, distance: 63.8
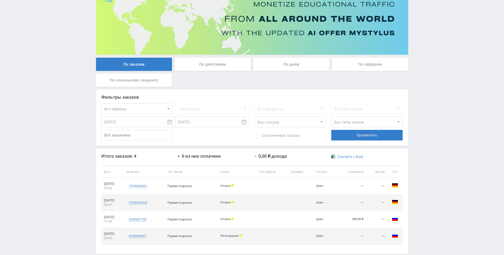
scroll to position [79, 0]
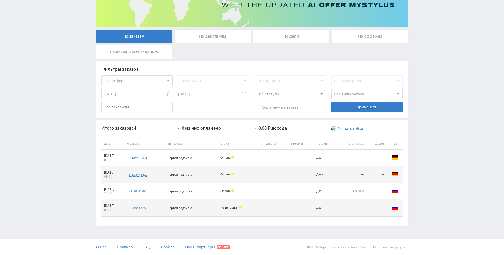
drag, startPoint x: 430, startPoint y: 97, endPoint x: 430, endPoint y: 132, distance: 35.2
drag, startPoint x: 429, startPoint y: 122, endPoint x: 423, endPoint y: 92, distance: 30.1
click at [423, 92] on div "Telegram-канал Инструменты База знаний Ваш менеджер: [PERSON_NAME] Online @edug…" at bounding box center [252, 87] width 504 height 333
drag, startPoint x: 423, startPoint y: 92, endPoint x: 423, endPoint y: 79, distance: 13.5
click at [423, 92] on div "Telegram-канал Инструменты База знаний Ваш менеджер: [PERSON_NAME] Online @edug…" at bounding box center [252, 87] width 504 height 333
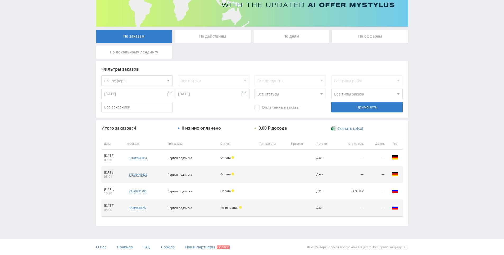
click at [423, 72] on div "Telegram-канал Инструменты База знаний Ваш менеджер: [PERSON_NAME] Online @edug…" at bounding box center [252, 87] width 504 height 333
